Goal: Task Accomplishment & Management: Use online tool/utility

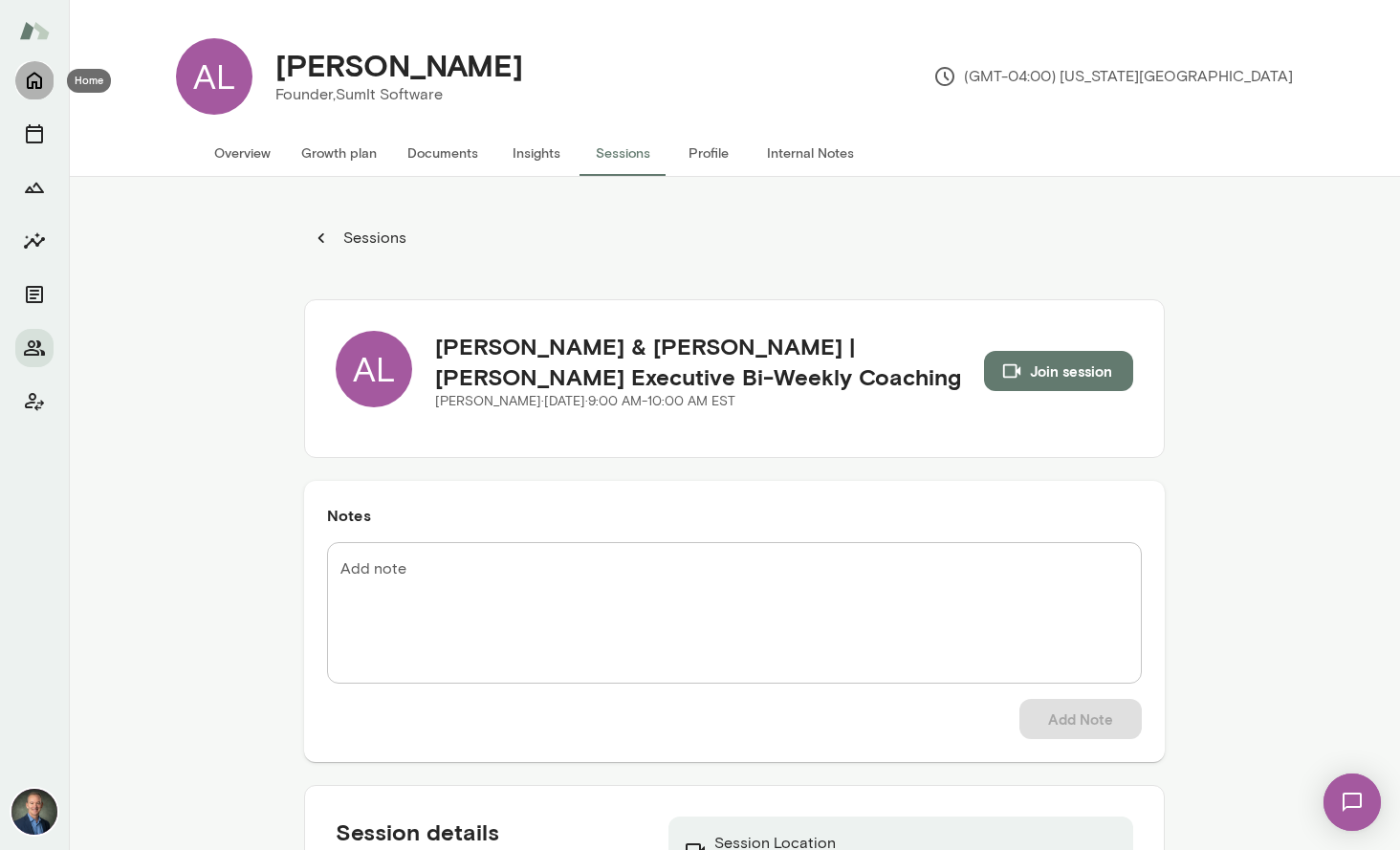
click at [34, 80] on icon "Home" at bounding box center [35, 81] width 23 height 23
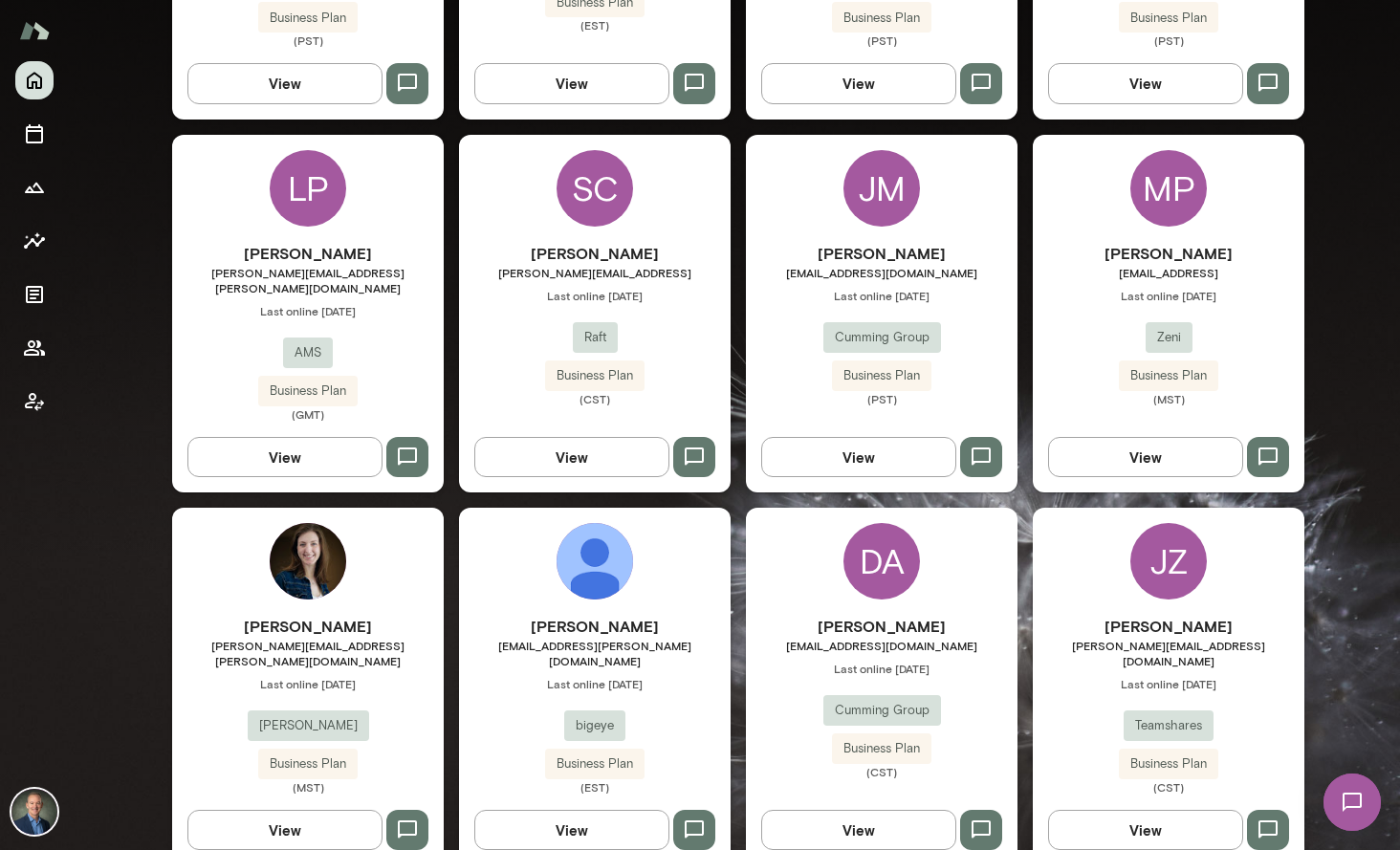
scroll to position [1184, 0]
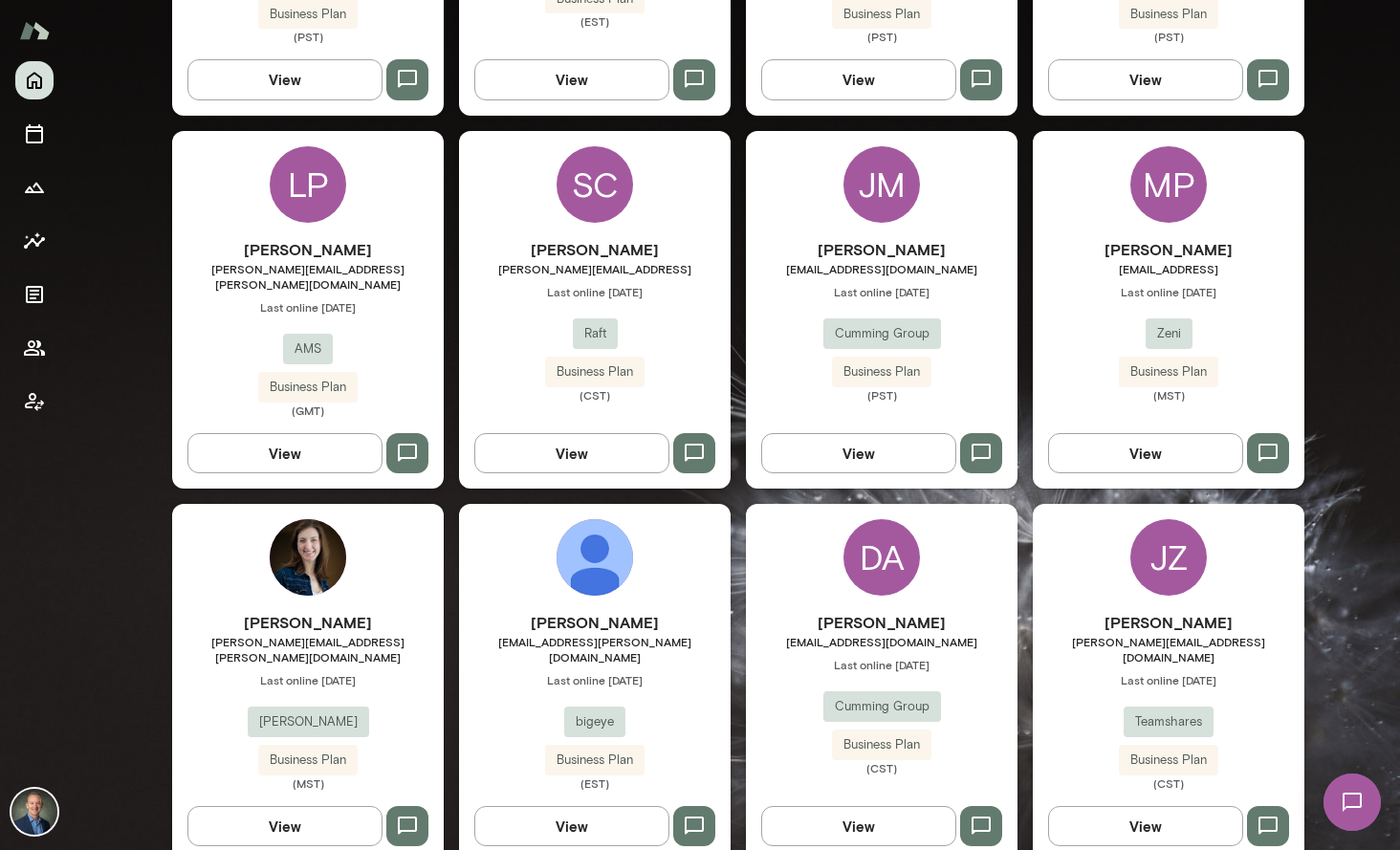
click at [391, 340] on div "[PERSON_NAME] [PERSON_NAME][EMAIL_ADDRESS][PERSON_NAME][DOMAIN_NAME] Last onlin…" at bounding box center [307, 327] width 271 height 179
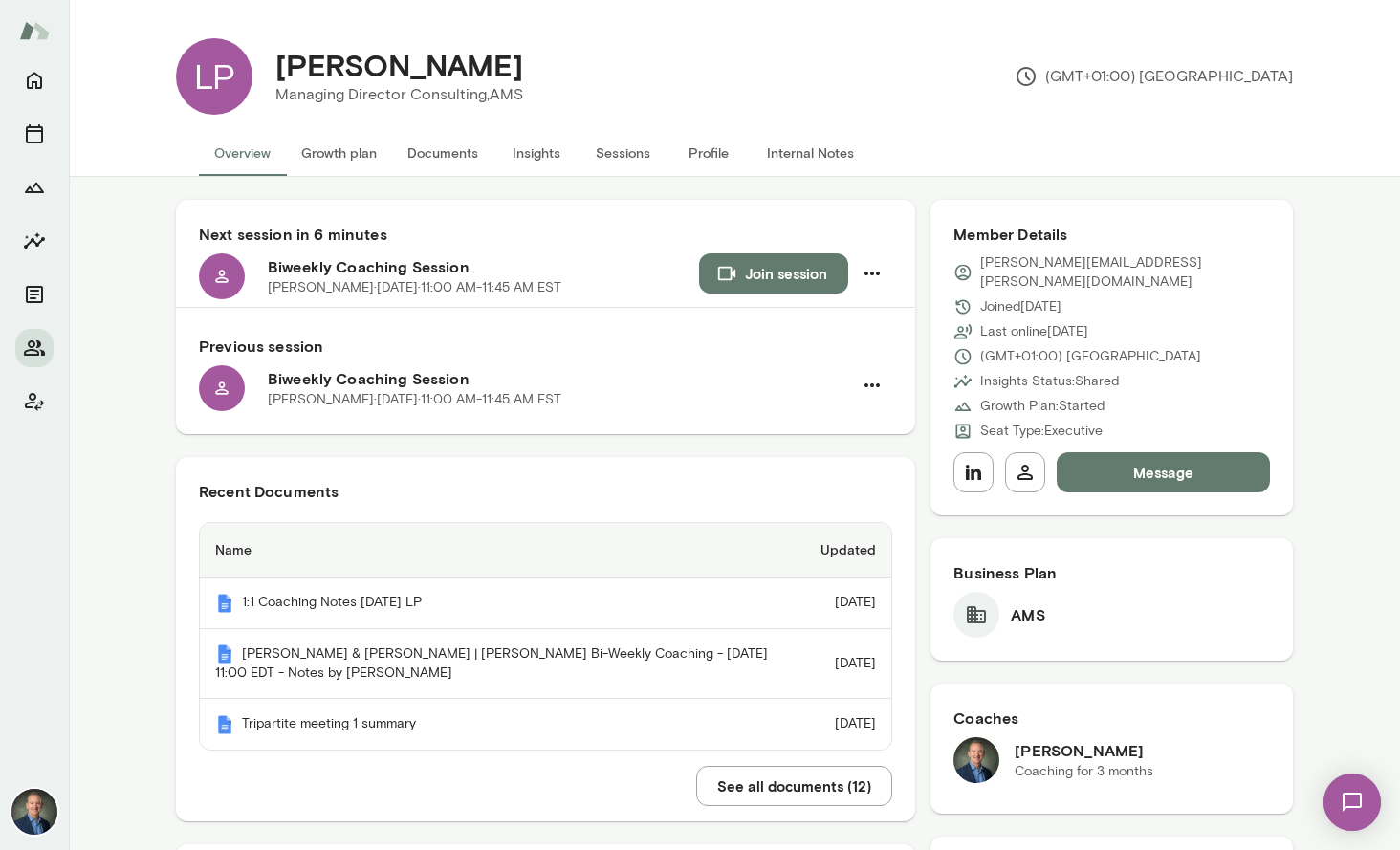
click at [436, 149] on button "Documents" at bounding box center [443, 153] width 102 height 46
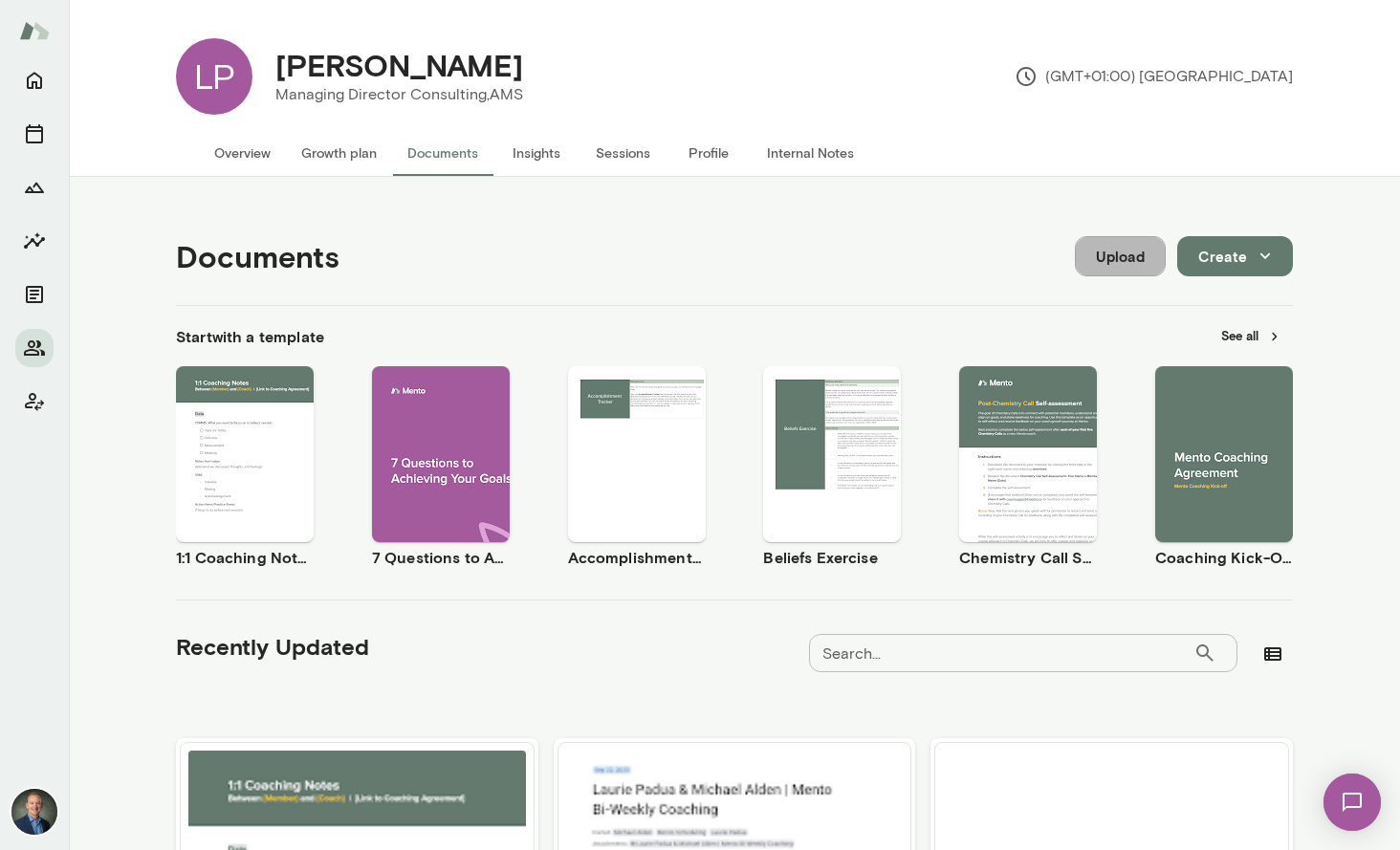
click at [1134, 249] on button "Upload" at bounding box center [1120, 256] width 91 height 40
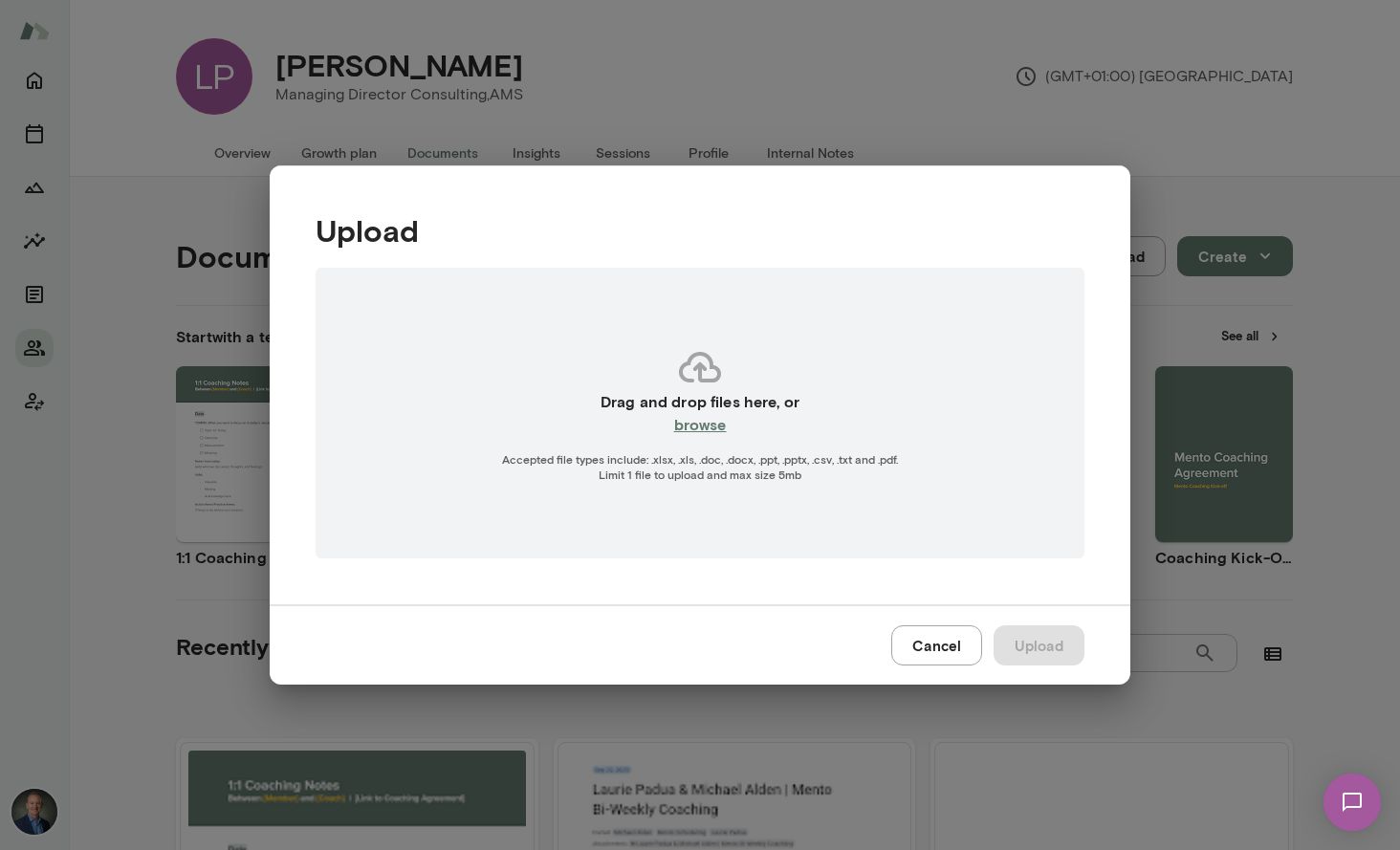
click at [714, 422] on h6 "browse" at bounding box center [700, 425] width 53 height 23
type input "**********"
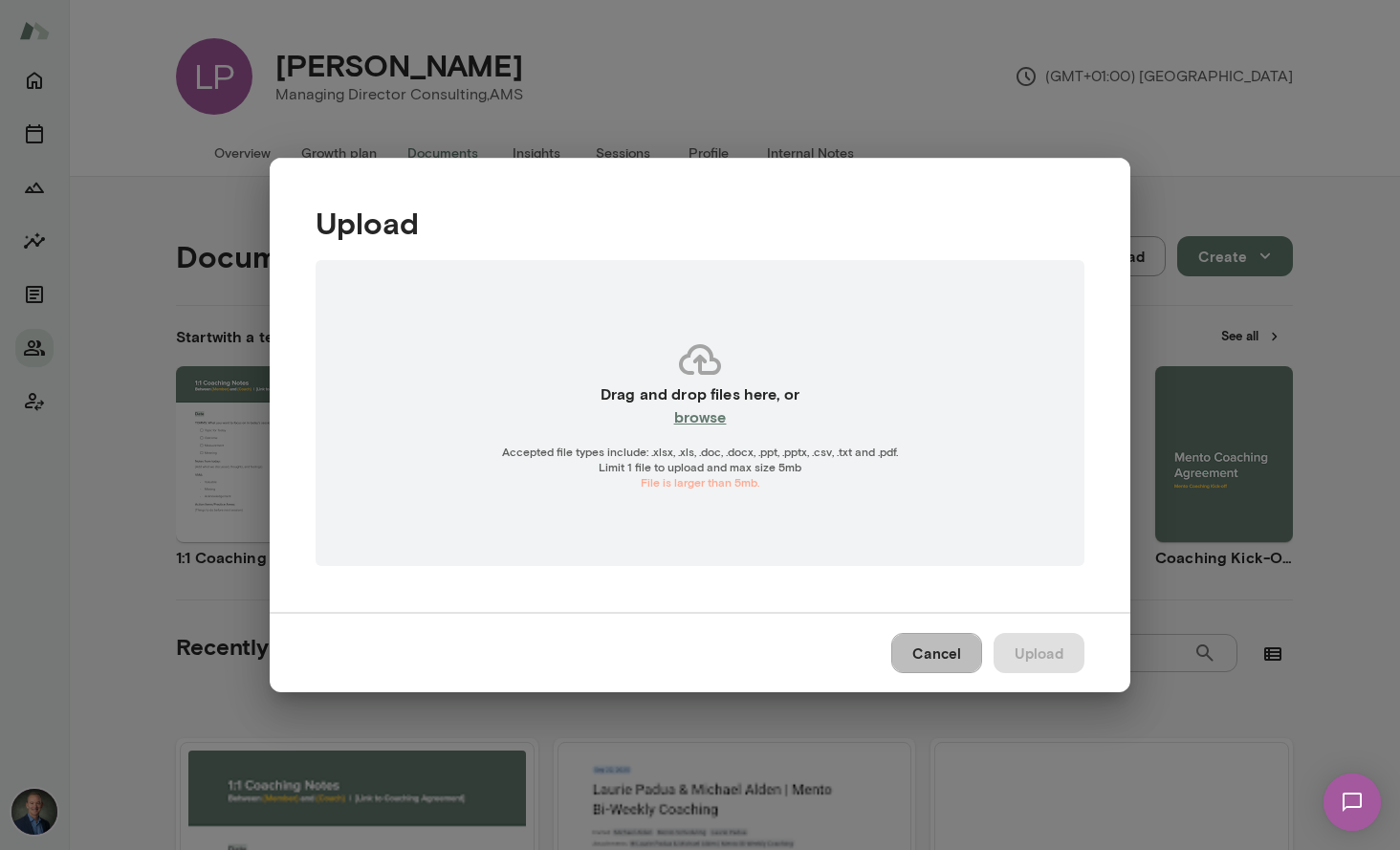
click at [948, 663] on button "Cancel" at bounding box center [936, 653] width 91 height 40
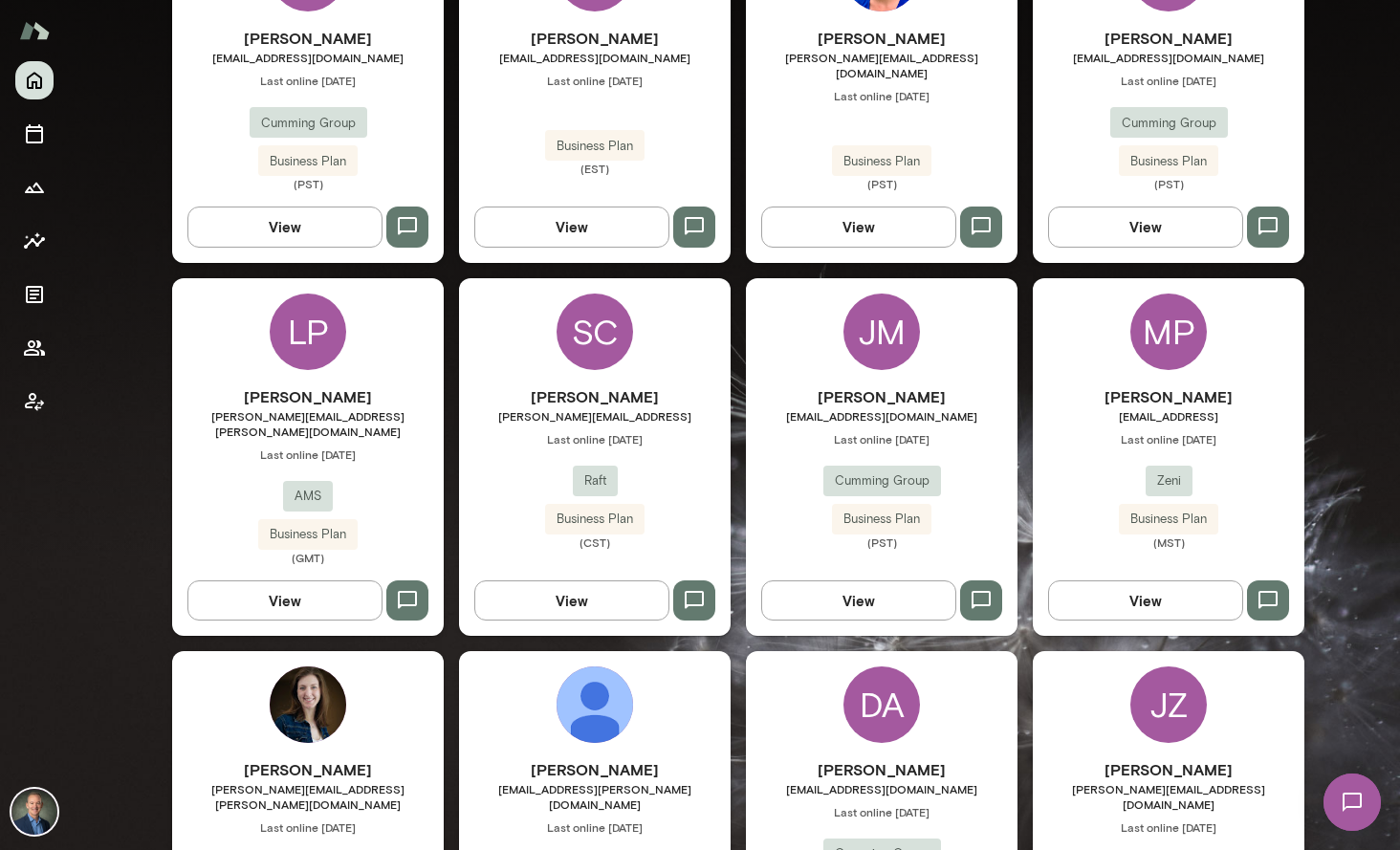
scroll to position [1029, 0]
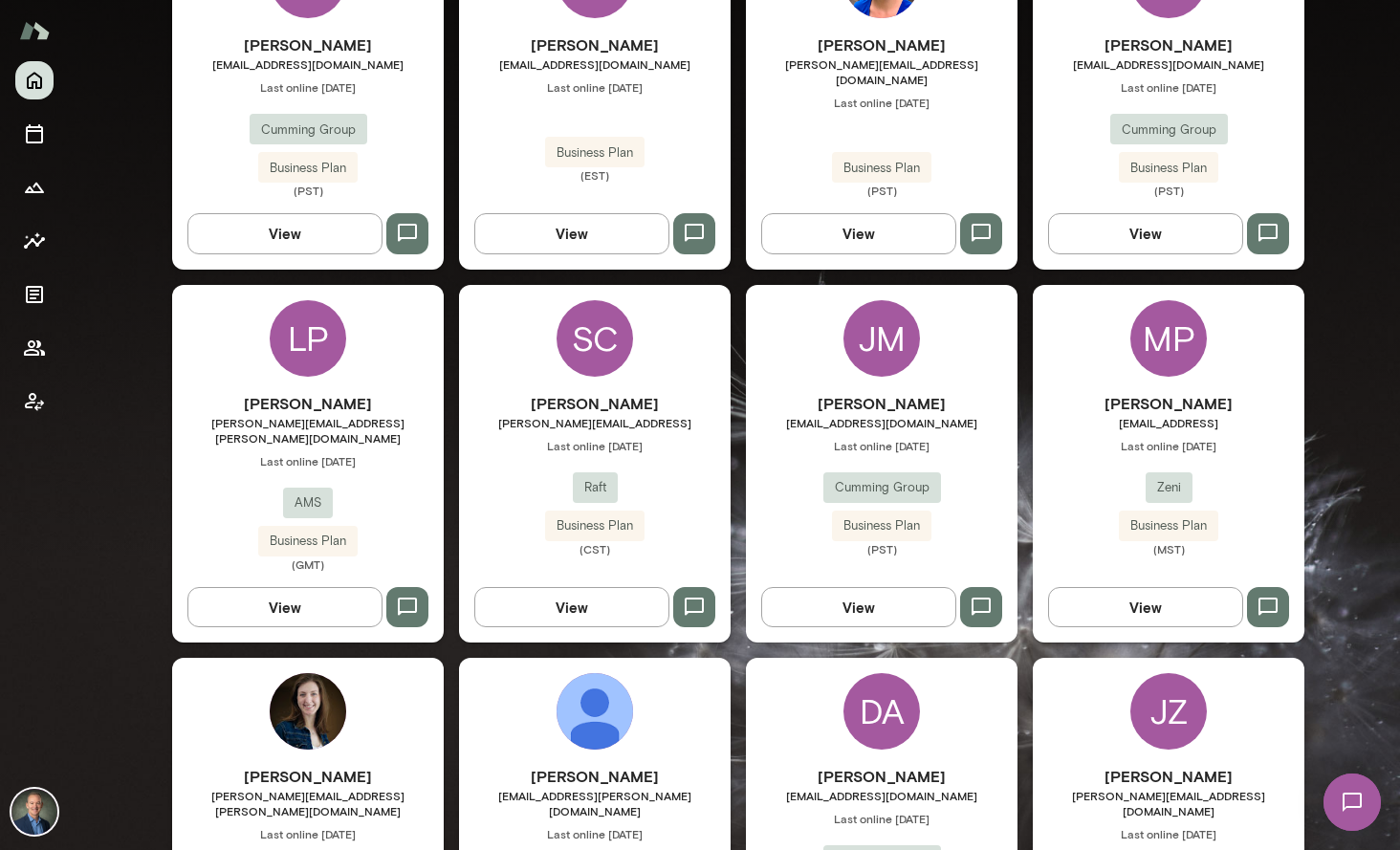
click at [405, 487] on div "[PERSON_NAME] [PERSON_NAME][EMAIL_ADDRESS][PERSON_NAME][DOMAIN_NAME] Last onlin…" at bounding box center [307, 482] width 271 height 179
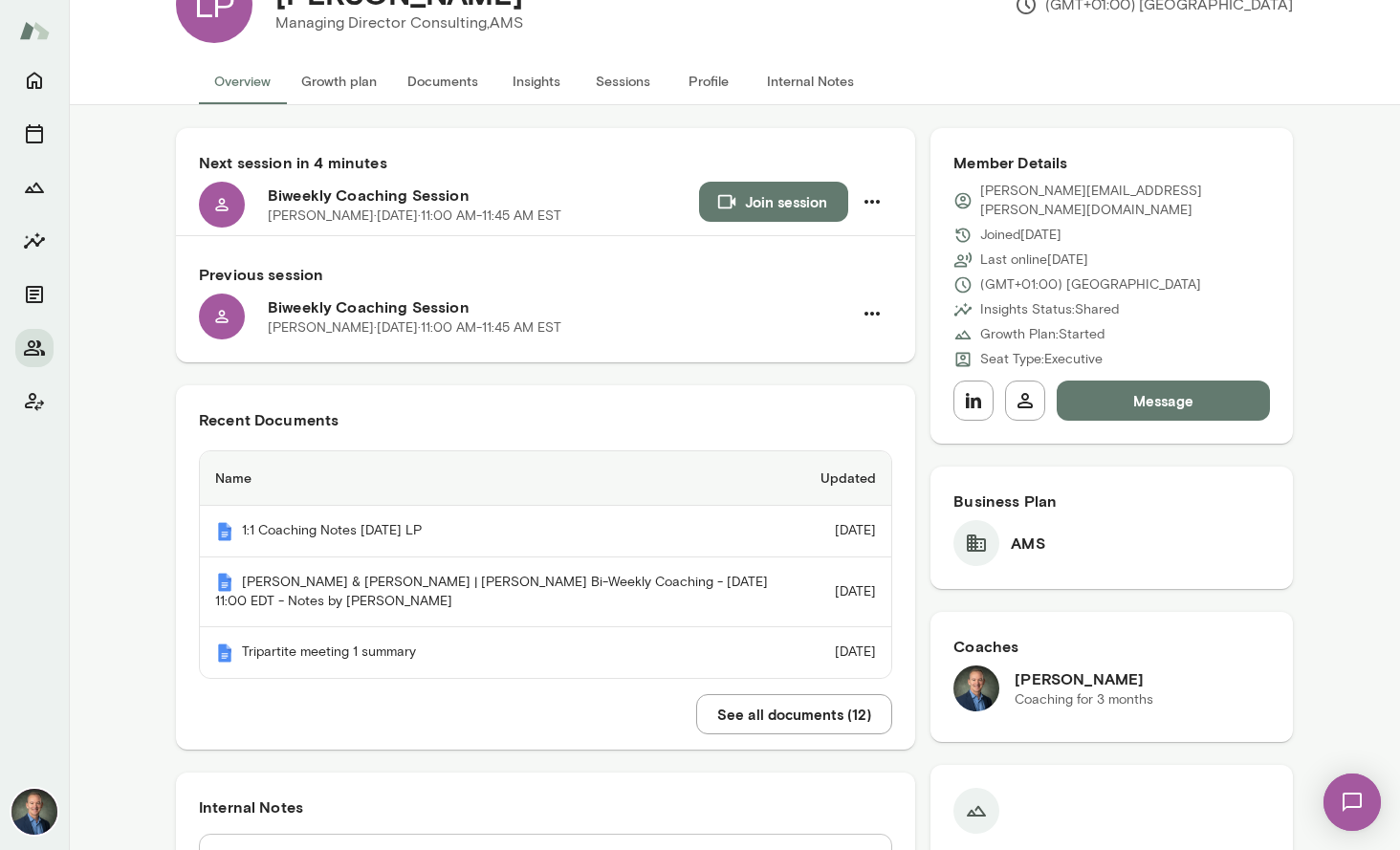
scroll to position [105, 0]
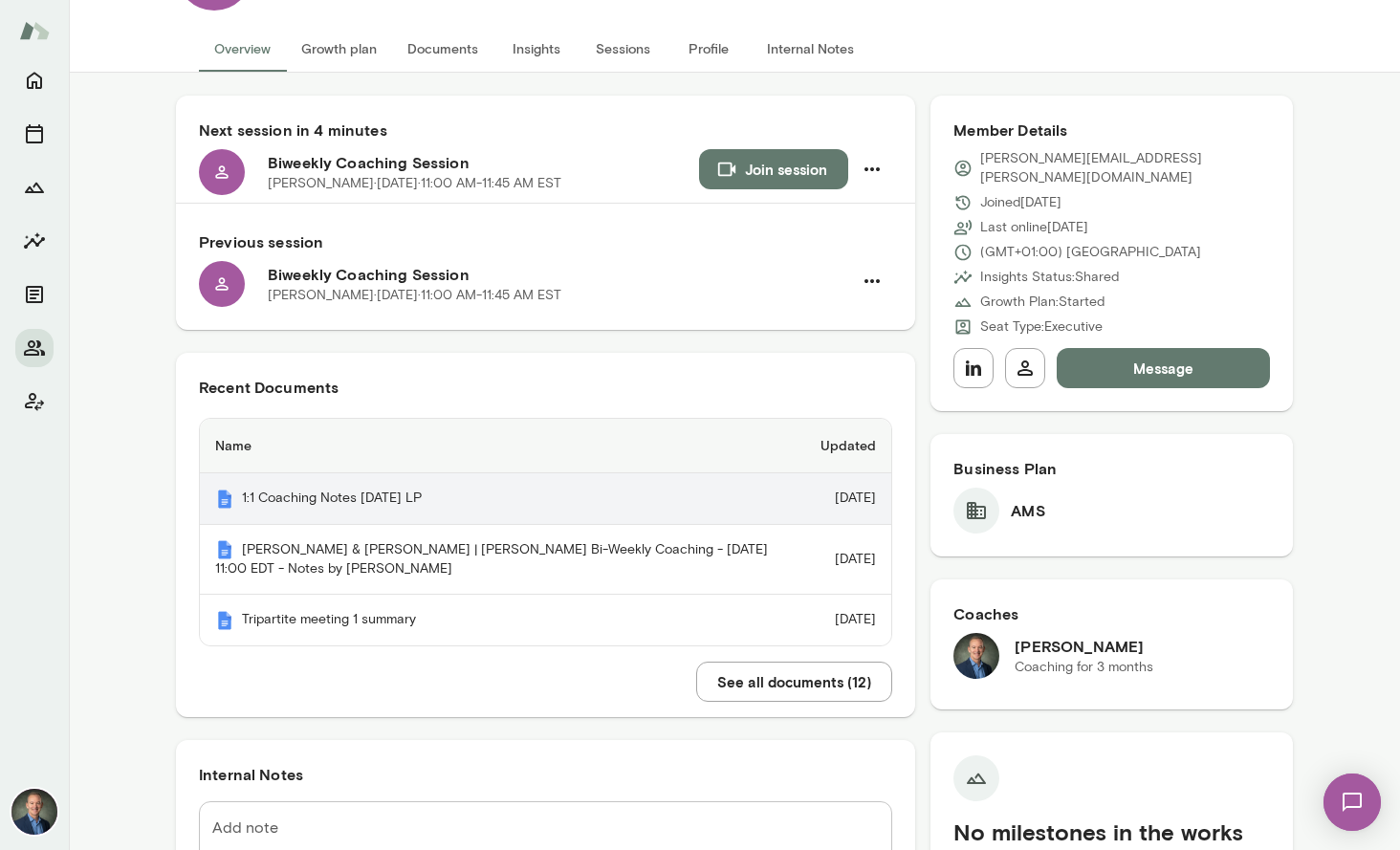
click at [402, 504] on th "1:1 Coaching Notes [DATE] LP" at bounding box center [502, 500] width 605 height 52
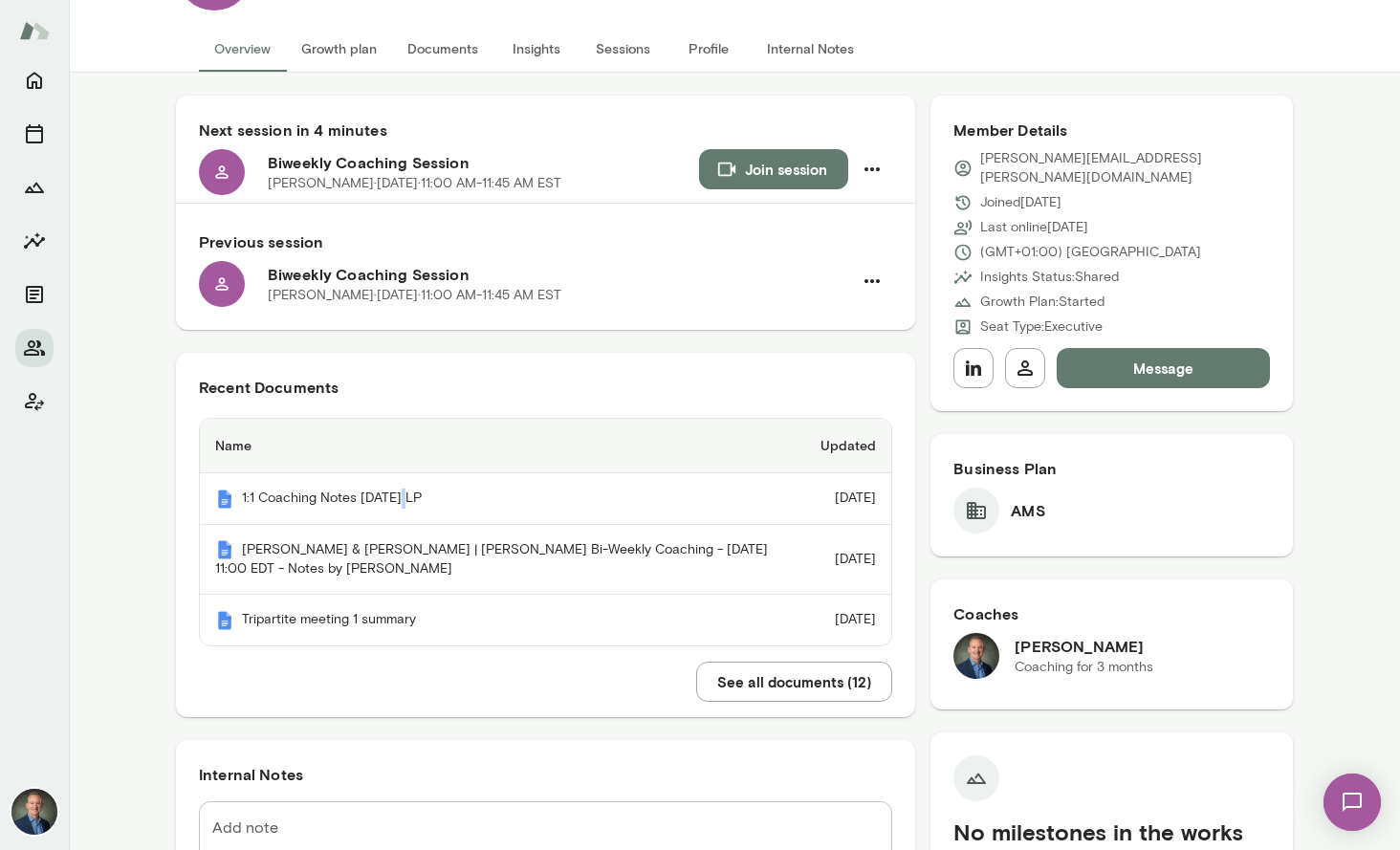
drag, startPoint x: 825, startPoint y: 180, endPoint x: 834, endPoint y: 172, distance: 12.0
click at [834, 172] on button "Join session" at bounding box center [774, 170] width 150 height 40
